Goal: Check status

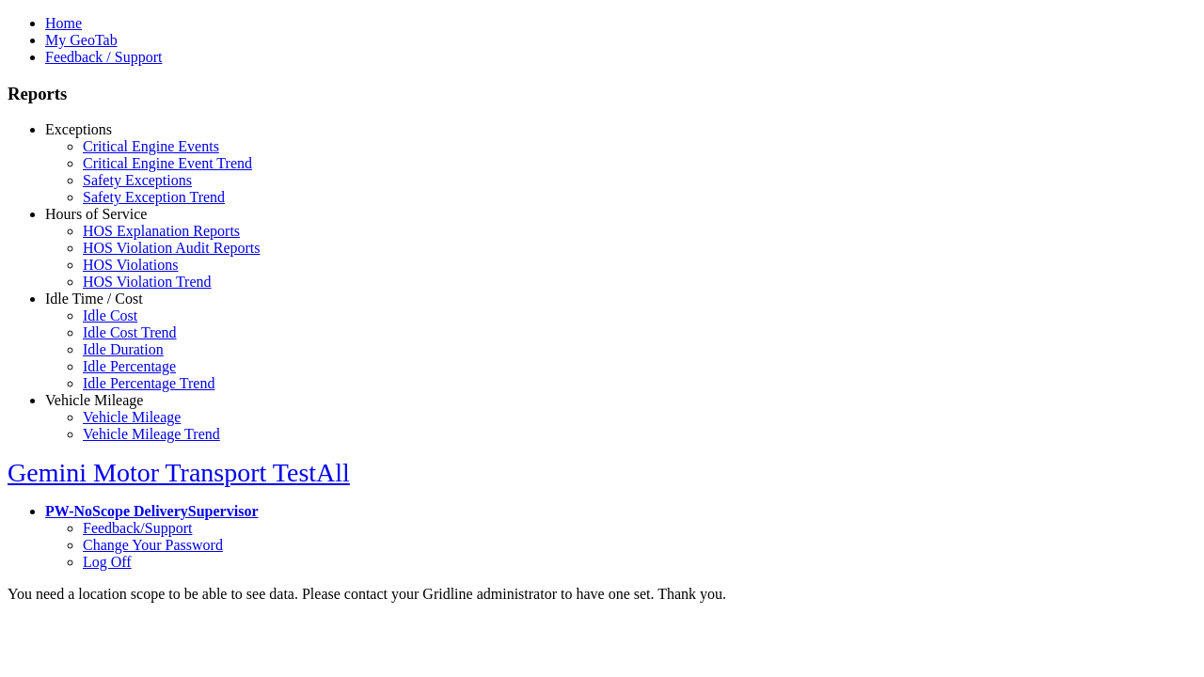
click at [108, 222] on link "Hours of Service" at bounding box center [96, 214] width 102 height 16
click at [122, 273] on link "HOS Violations" at bounding box center [130, 265] width 95 height 16
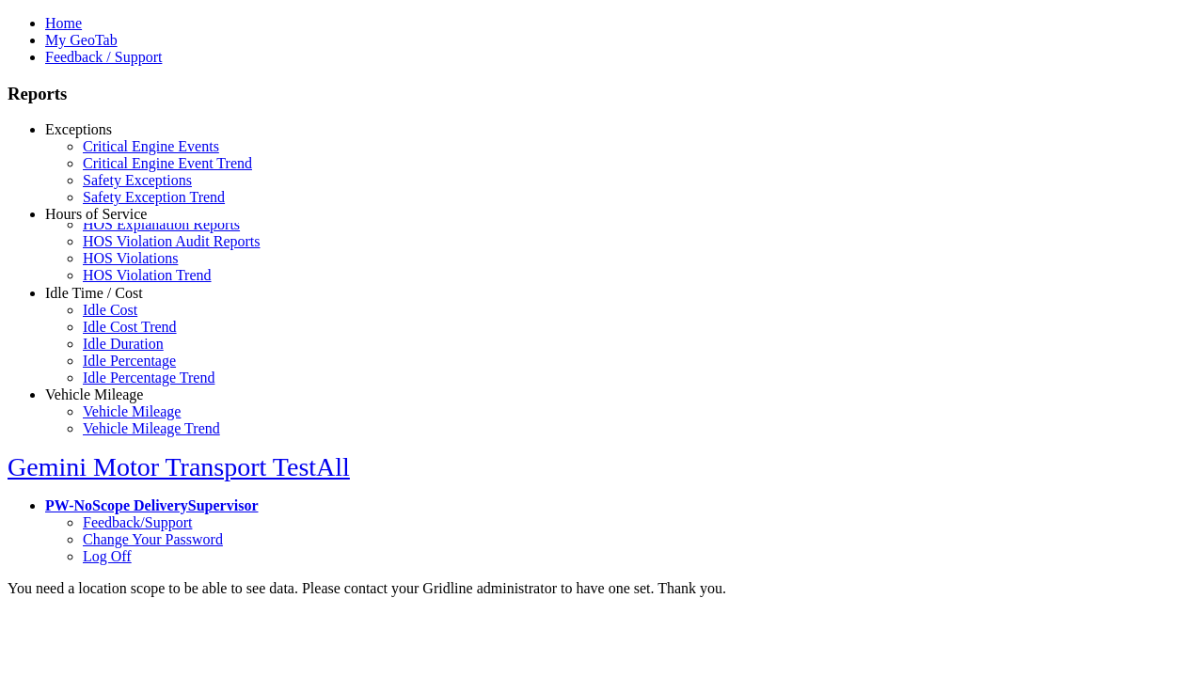
scroll to position [18, 0]
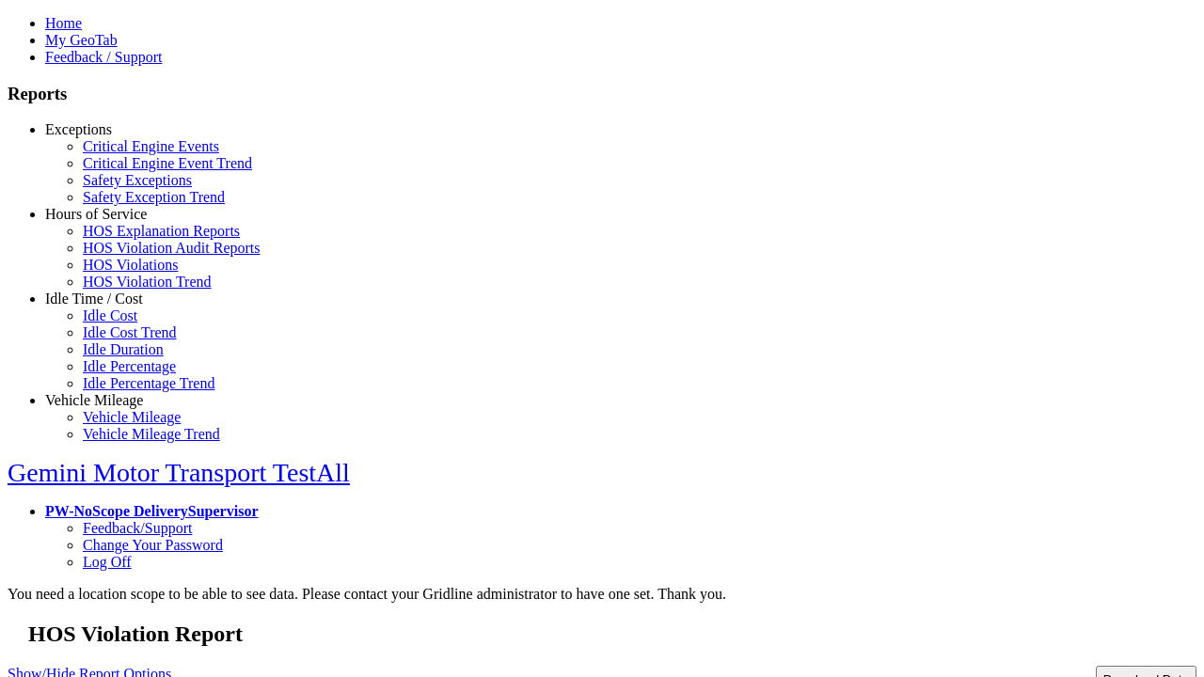
type input "**********"
